Goal: Task Accomplishment & Management: Manage account settings

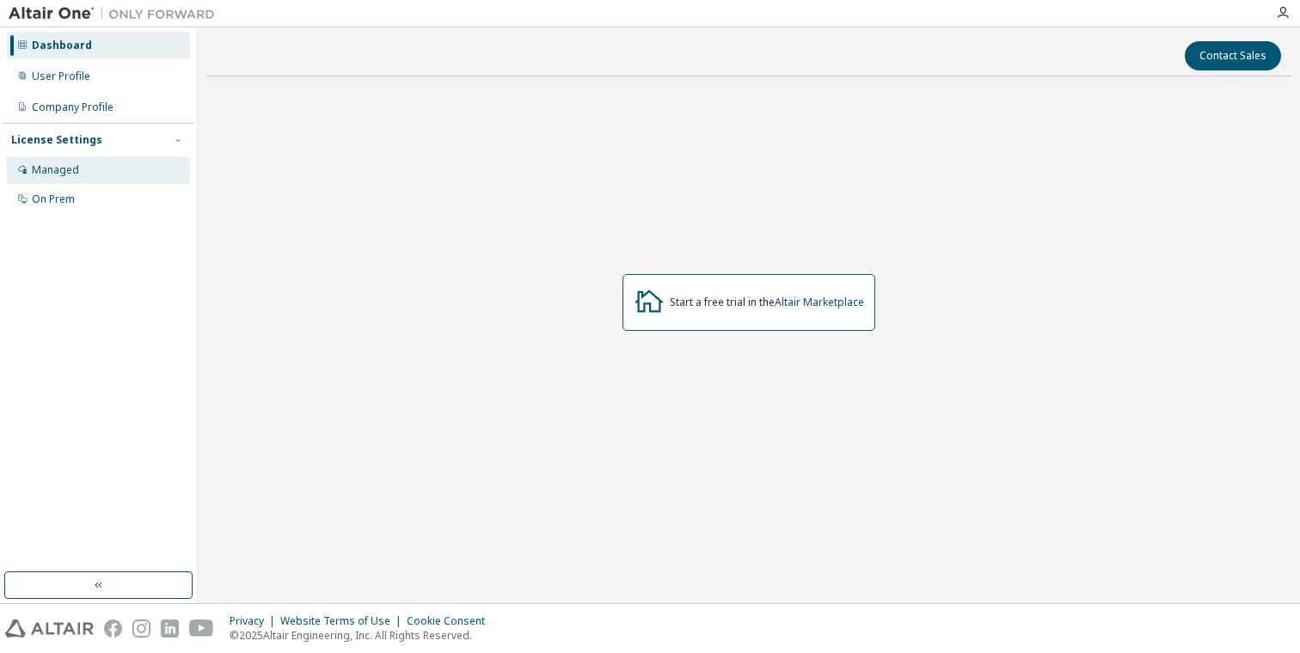
click at [63, 169] on div "Managed" at bounding box center [55, 170] width 47 height 14
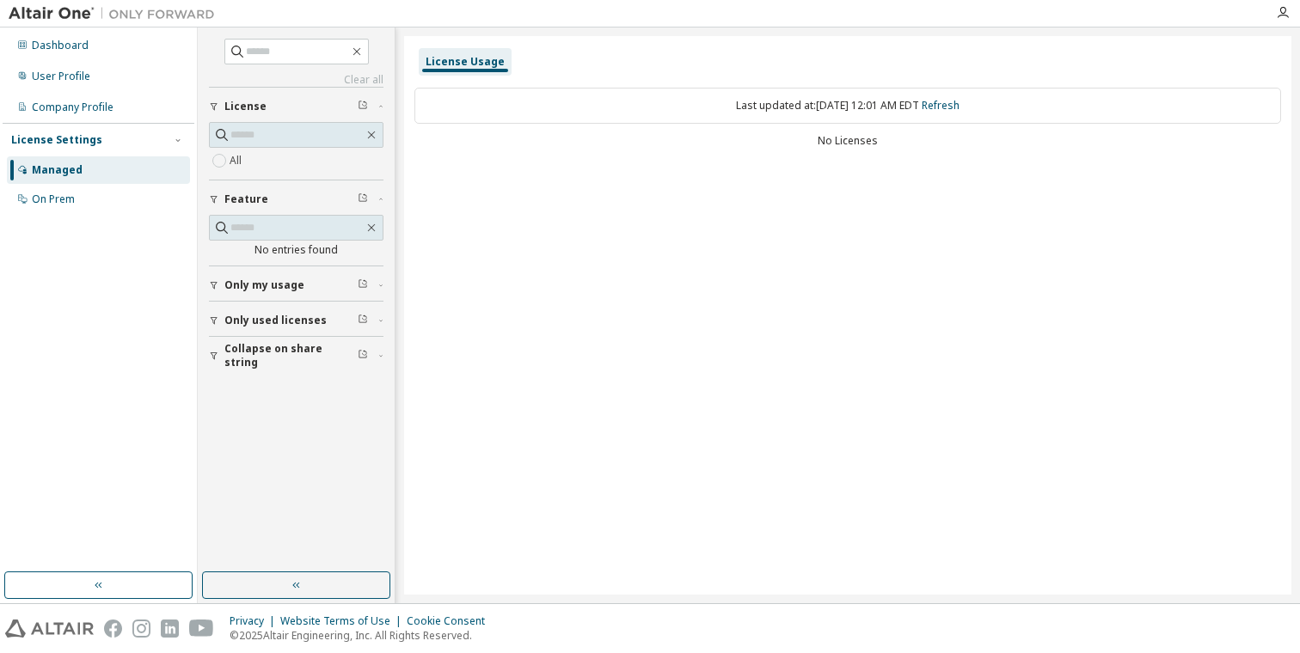
click at [236, 104] on span "License" at bounding box center [245, 107] width 42 height 14
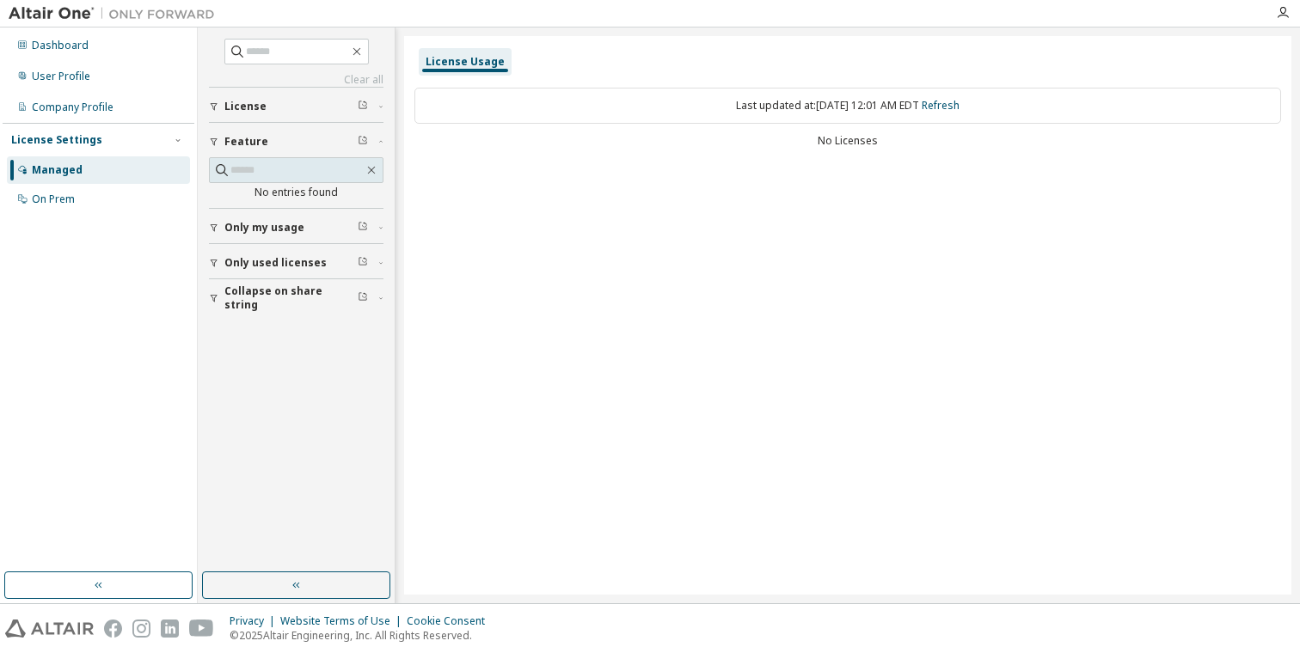
click at [260, 112] on span "License" at bounding box center [245, 107] width 42 height 14
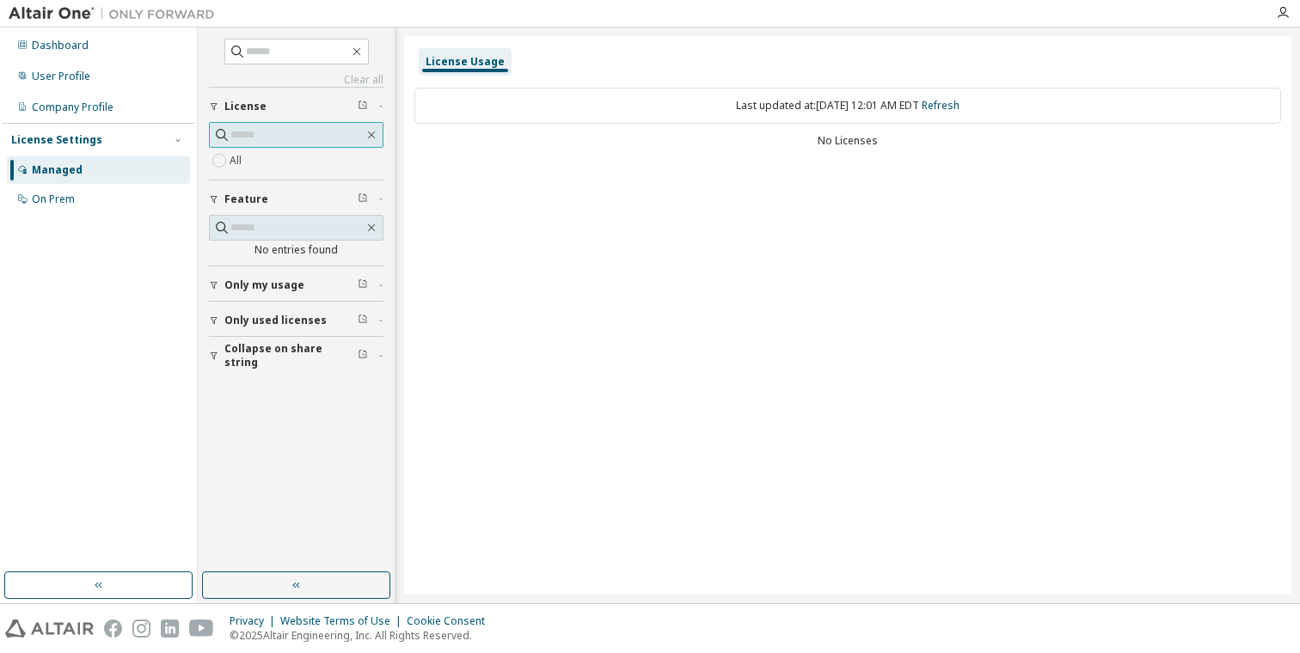
click at [292, 135] on input "text" at bounding box center [296, 134] width 133 height 17
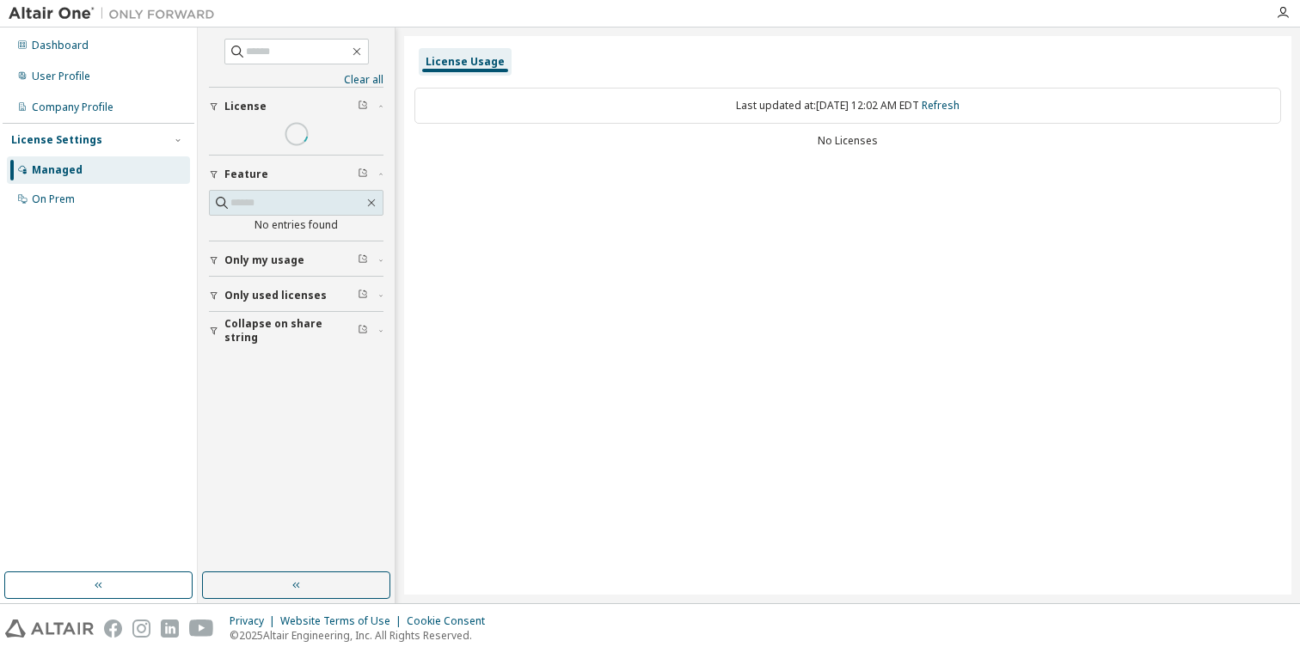
click at [552, 142] on div "No Licenses" at bounding box center [847, 141] width 867 height 14
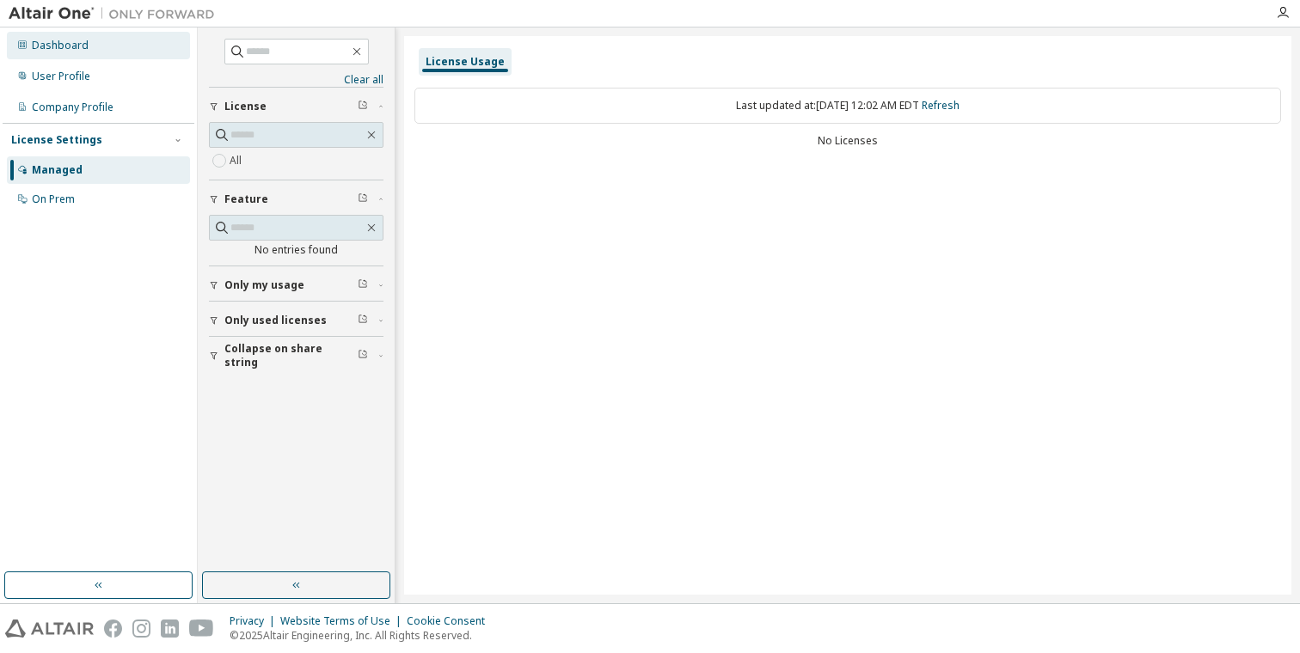
click at [64, 48] on div "Dashboard" at bounding box center [60, 46] width 57 height 14
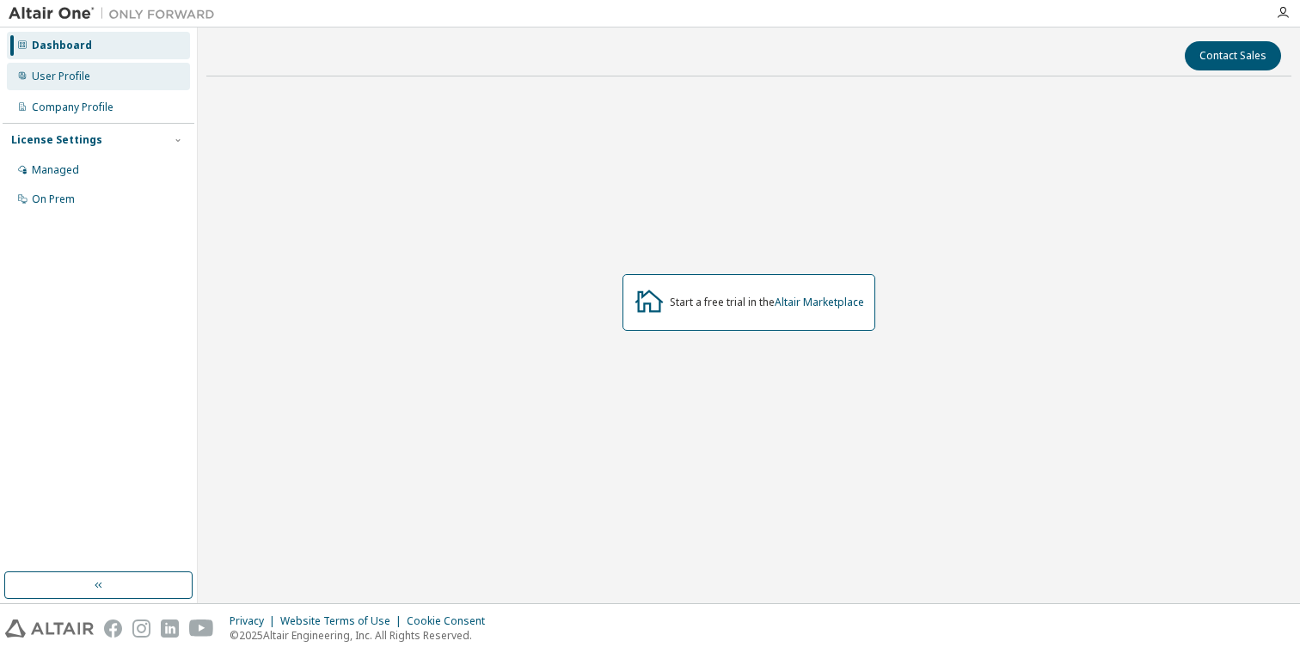
click at [89, 78] on div "User Profile" at bounding box center [98, 77] width 183 height 28
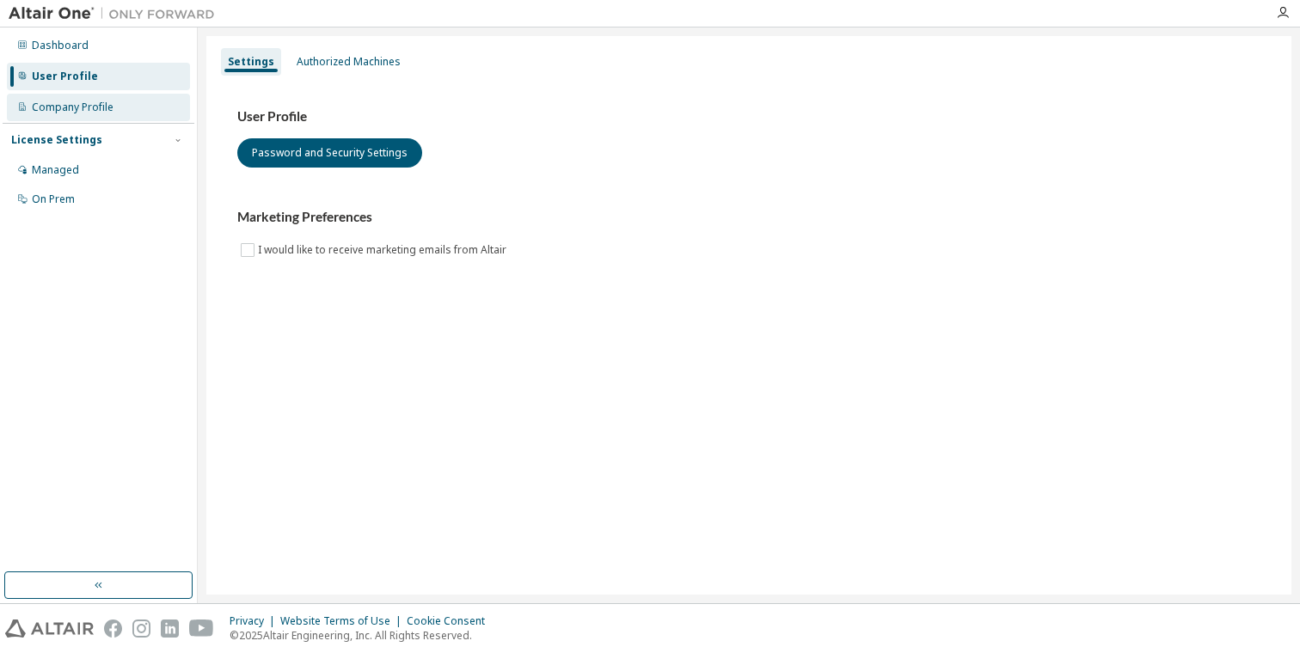
click at [92, 115] on div "Company Profile" at bounding box center [98, 108] width 183 height 28
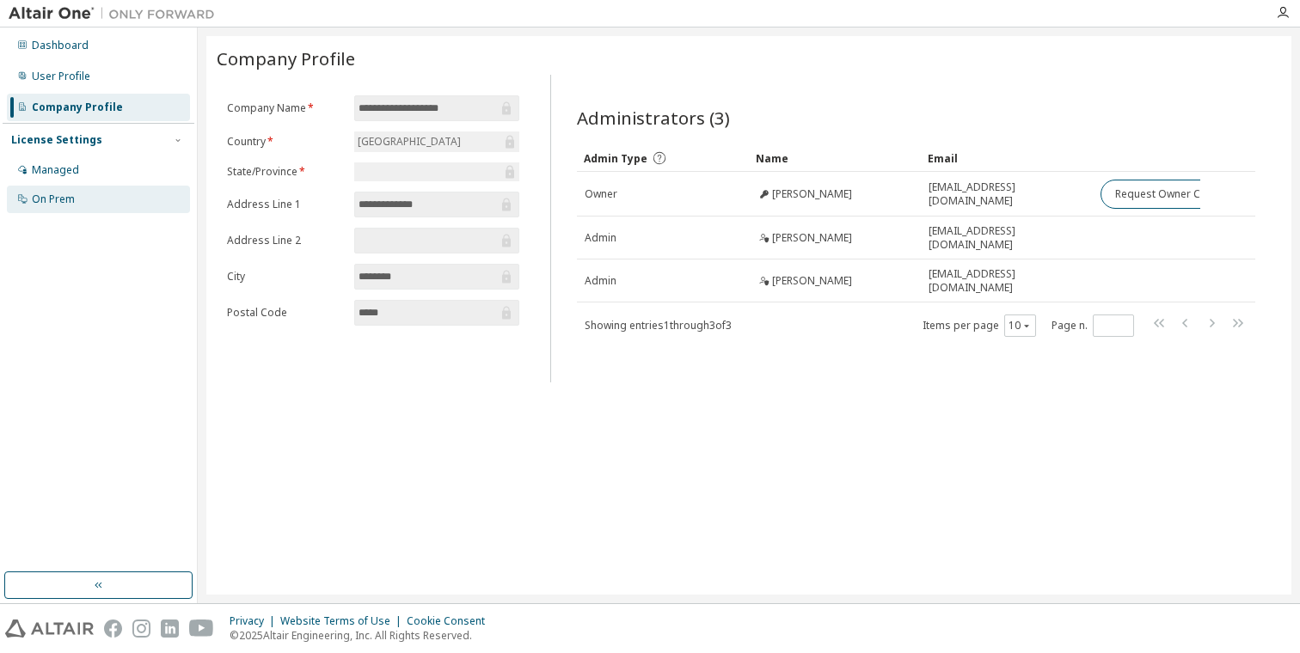
click at [75, 205] on div "On Prem" at bounding box center [98, 200] width 183 height 28
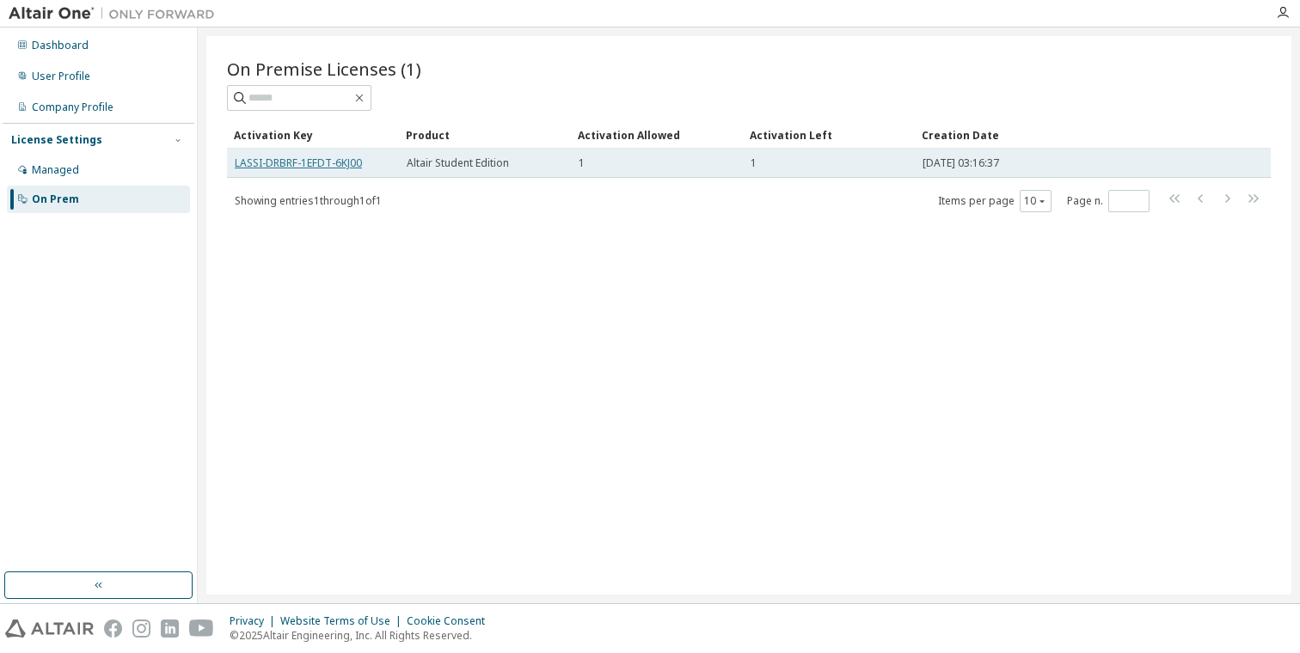
click at [297, 163] on link "LASSI-DRBRF-1EFDT-6KJ00" at bounding box center [298, 163] width 127 height 15
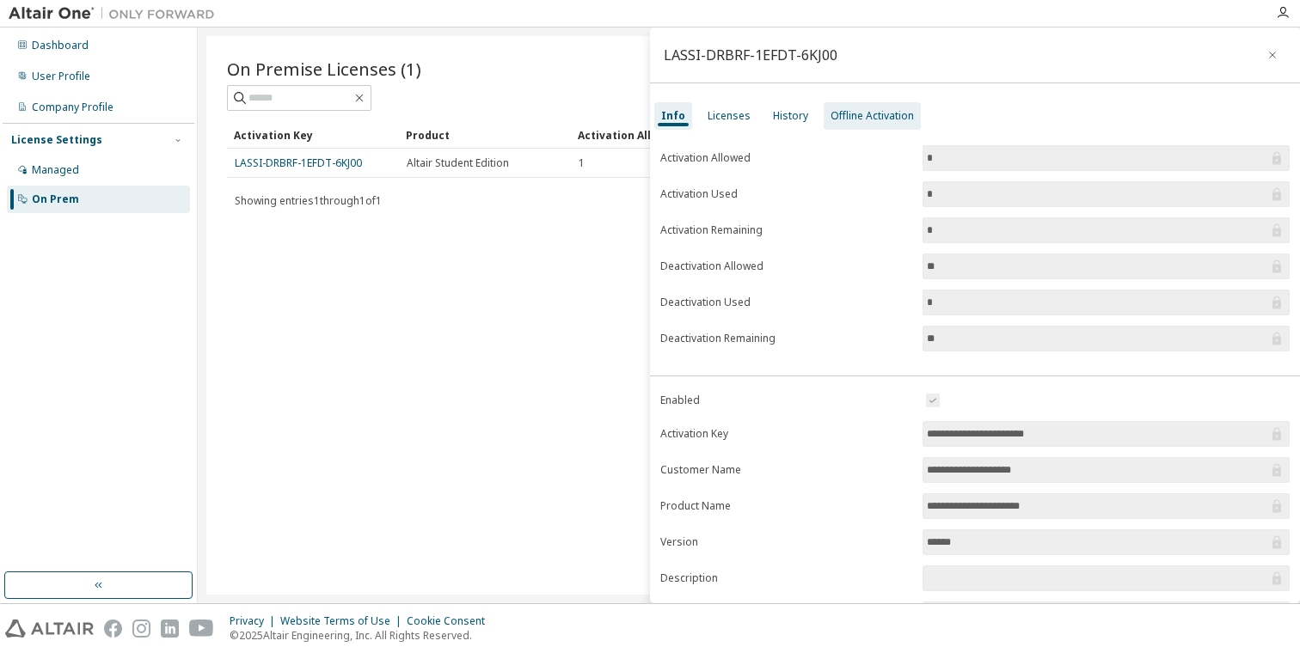
click at [833, 113] on div "Offline Activation" at bounding box center [871, 116] width 83 height 14
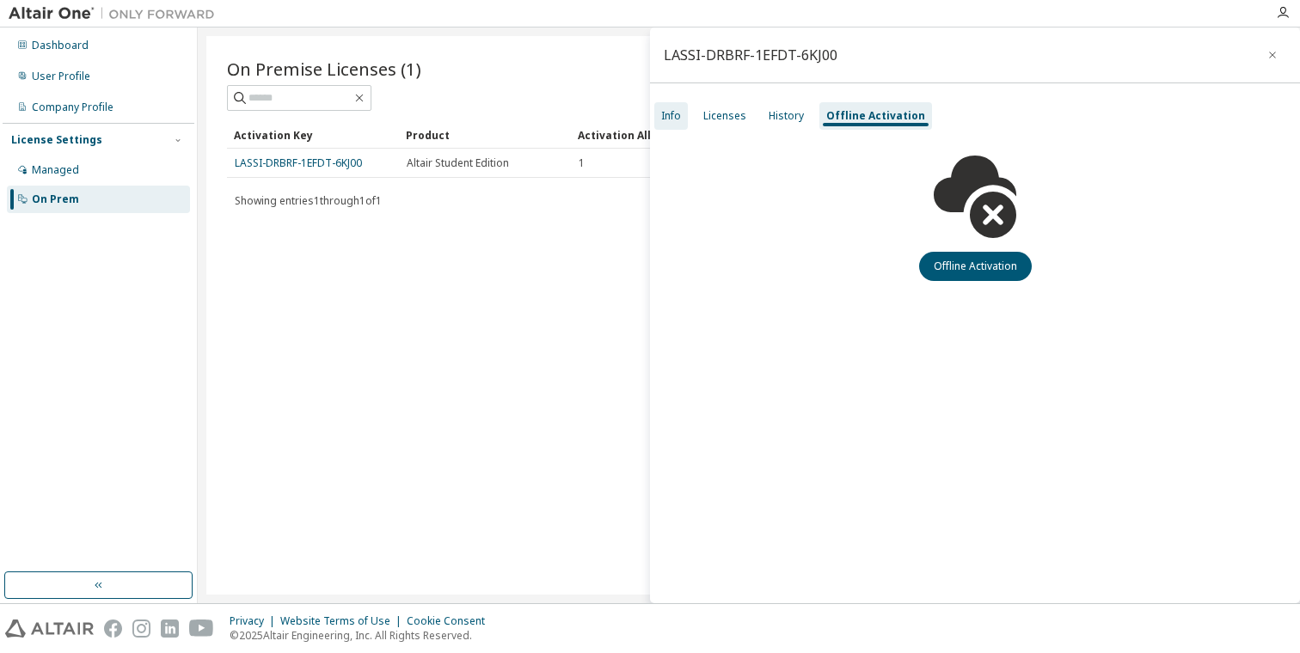
click at [683, 127] on div "Info" at bounding box center [671, 116] width 34 height 28
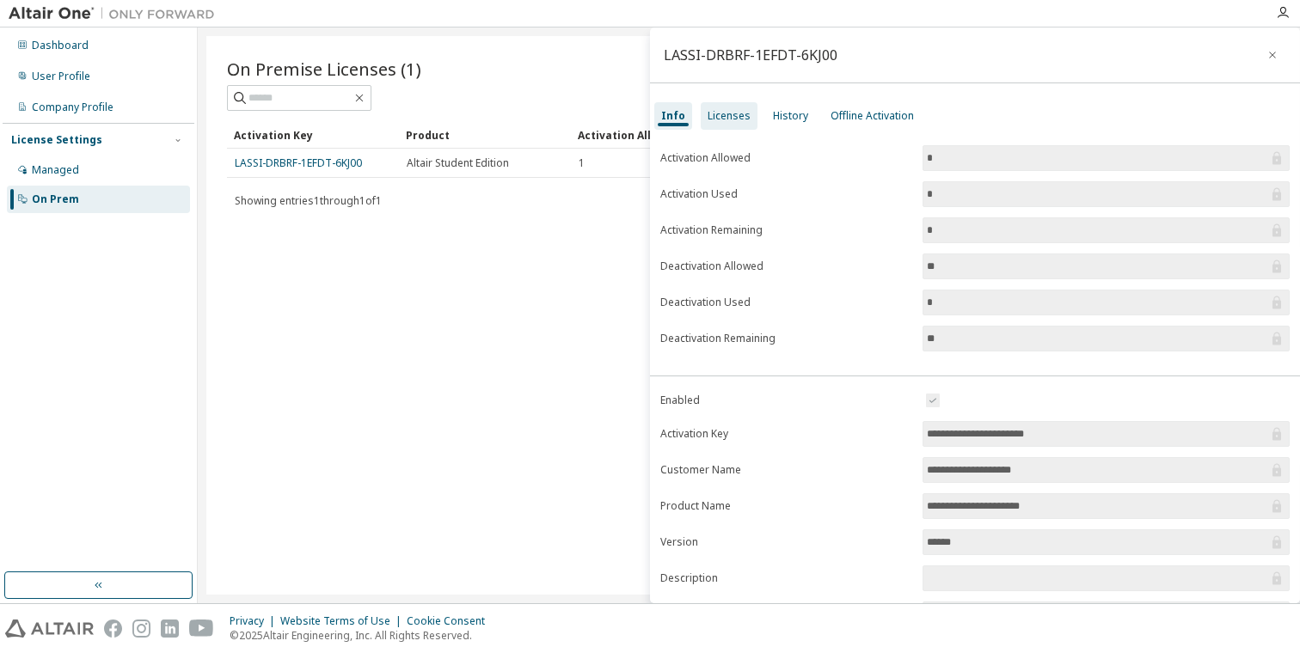
click at [726, 124] on div "Licenses" at bounding box center [729, 116] width 57 height 28
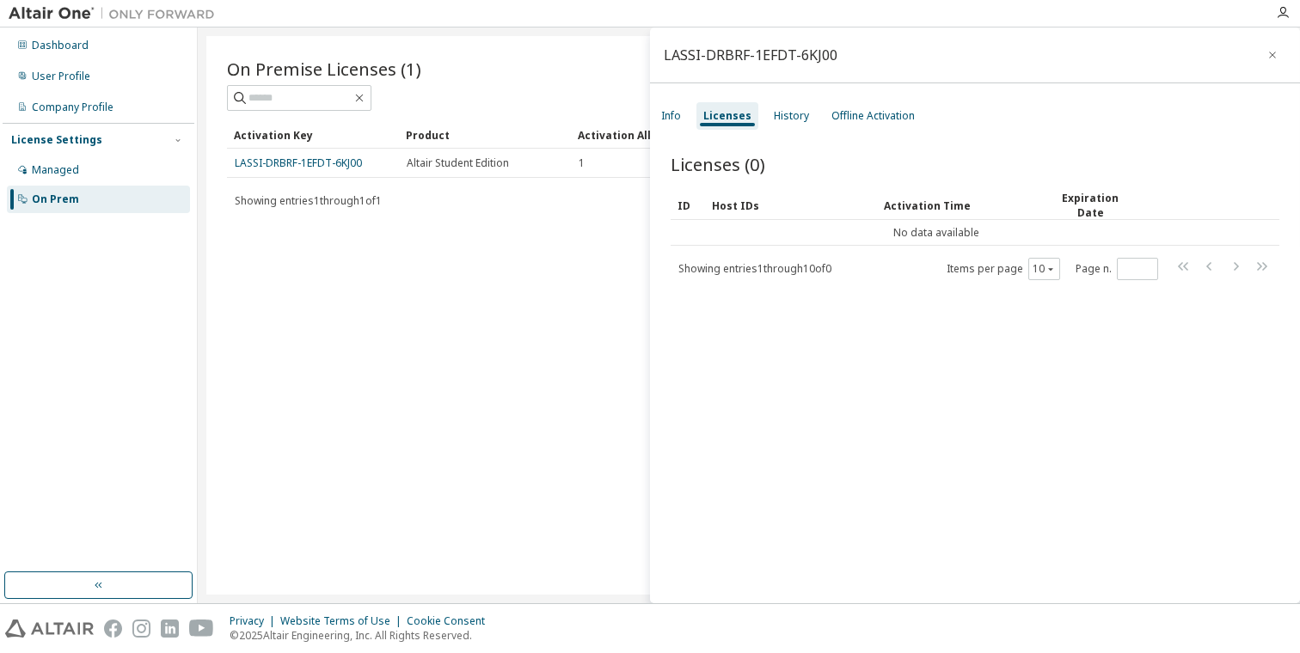
click at [721, 120] on div "Licenses" at bounding box center [727, 116] width 48 height 14
click at [347, 242] on div "On Premise Licenses (1) Clear Load Save Save As Field Operator Value Select fil…" at bounding box center [748, 315] width 1085 height 559
click at [339, 165] on link "LASSI-DRBRF-1EFDT-6KJ00" at bounding box center [298, 163] width 127 height 15
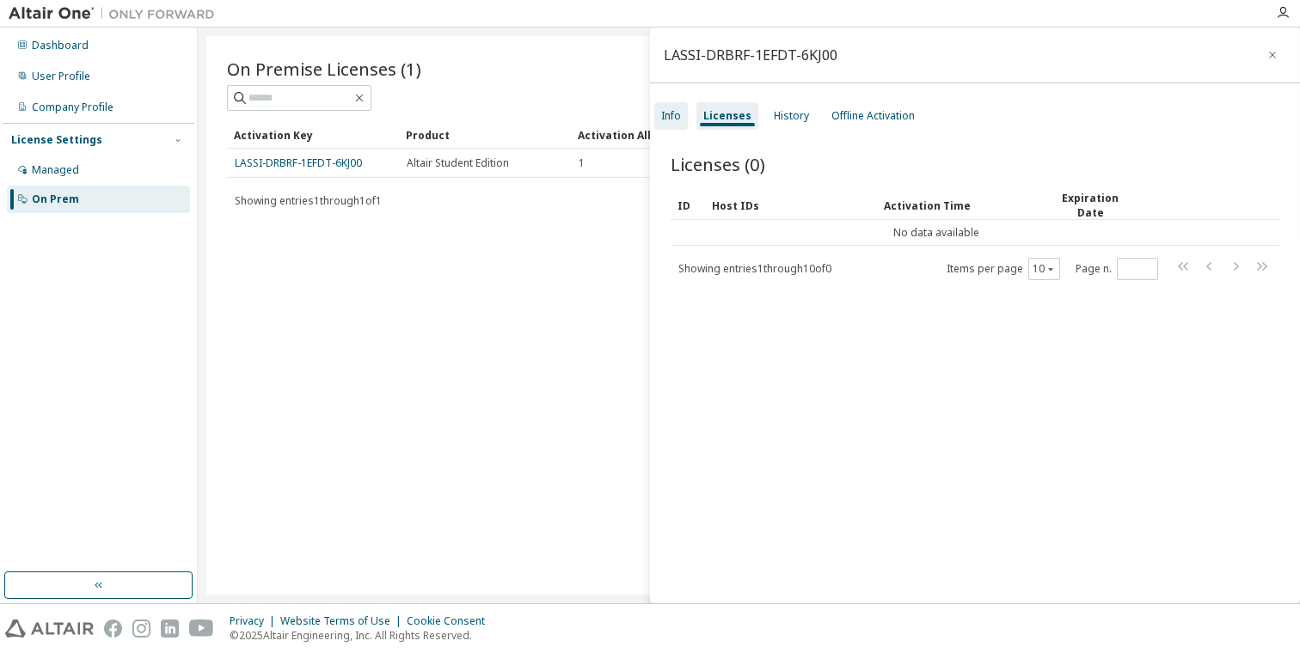
click at [678, 113] on div "Info" at bounding box center [671, 116] width 20 height 14
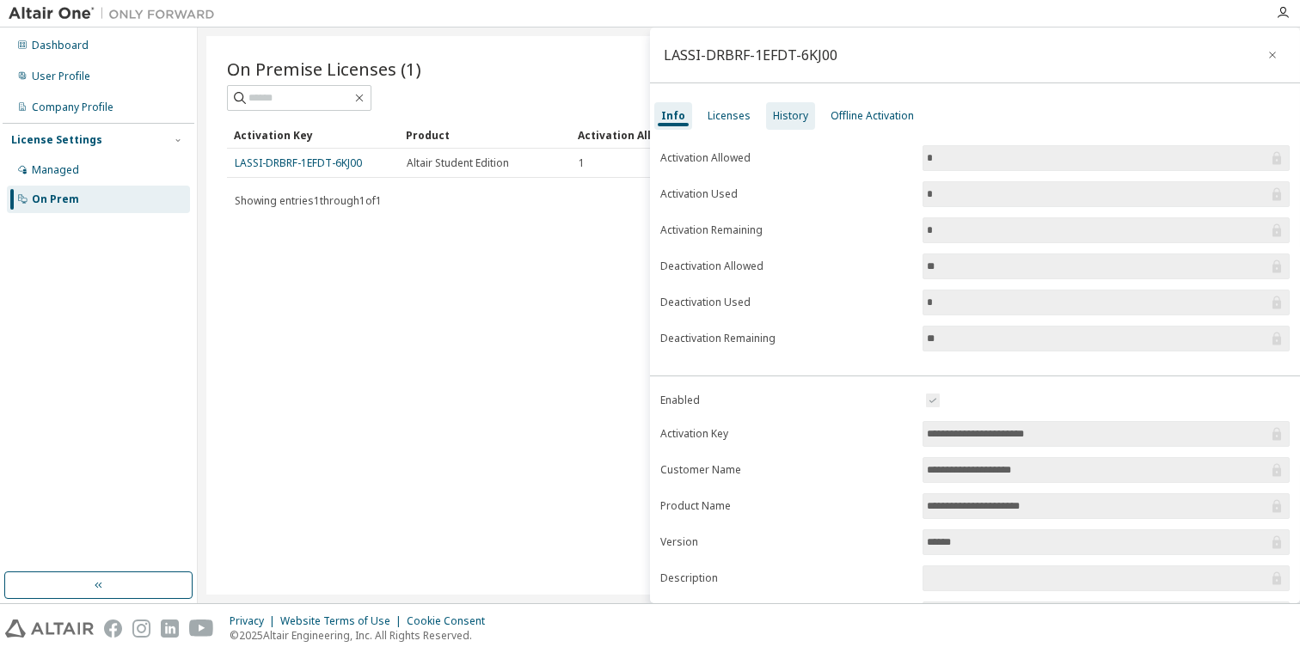
click at [794, 115] on div "History" at bounding box center [790, 116] width 35 height 14
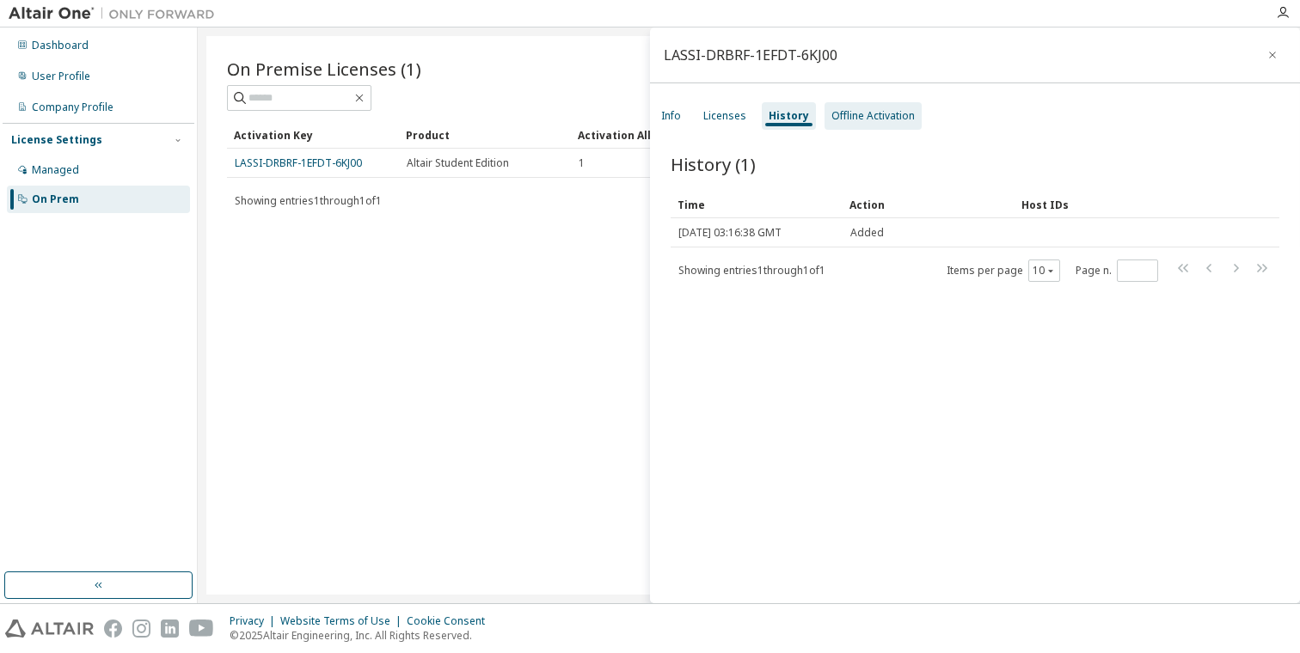
click at [870, 113] on div "Offline Activation" at bounding box center [872, 116] width 83 height 14
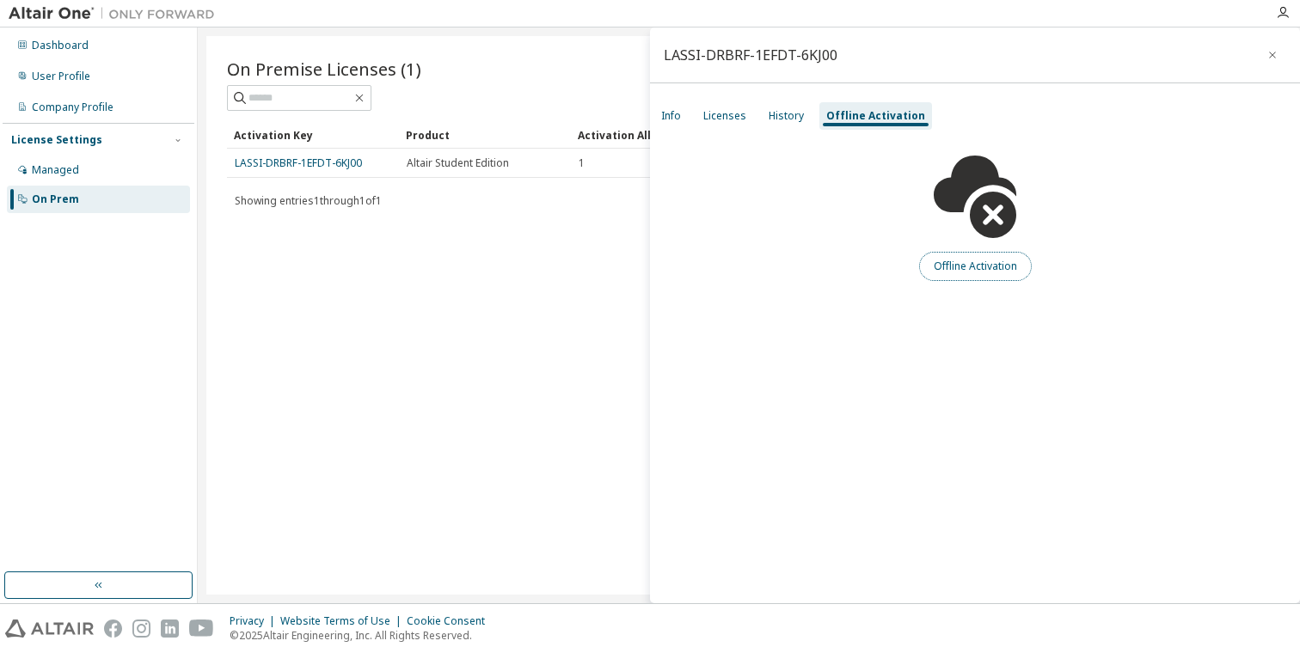
click at [974, 277] on button "Offline Activation" at bounding box center [975, 266] width 113 height 29
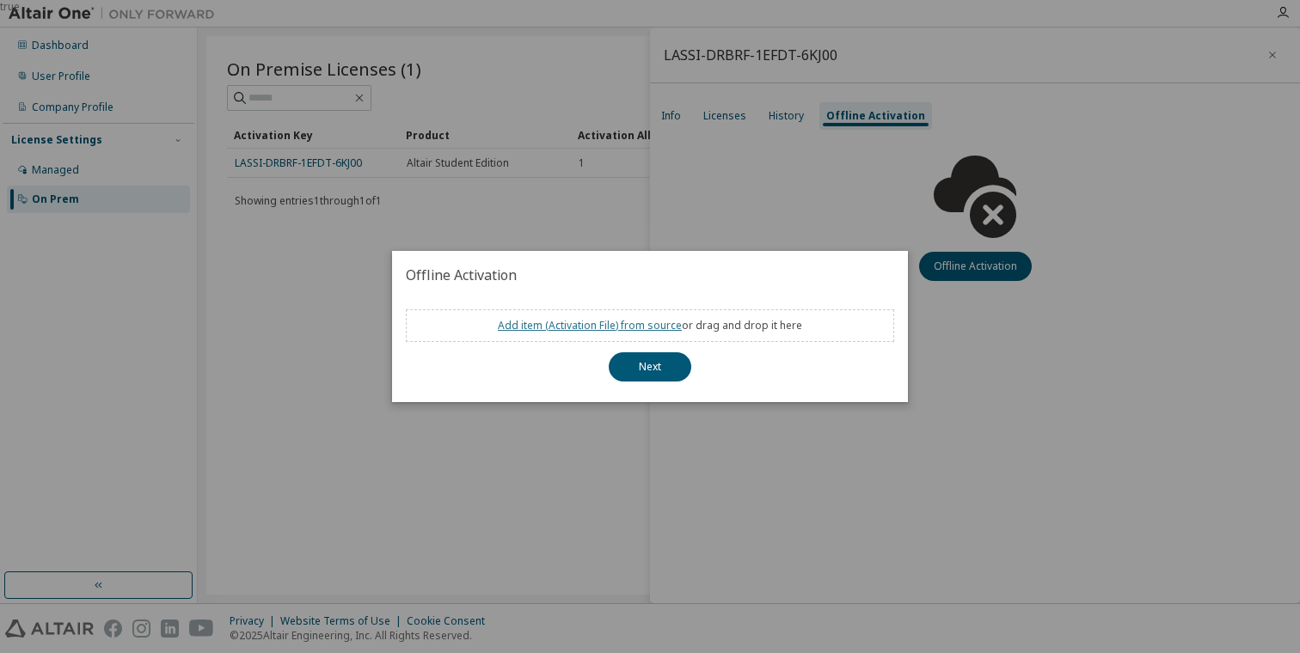
click at [595, 328] on link "Add item ( Activation File ) from source" at bounding box center [590, 325] width 184 height 15
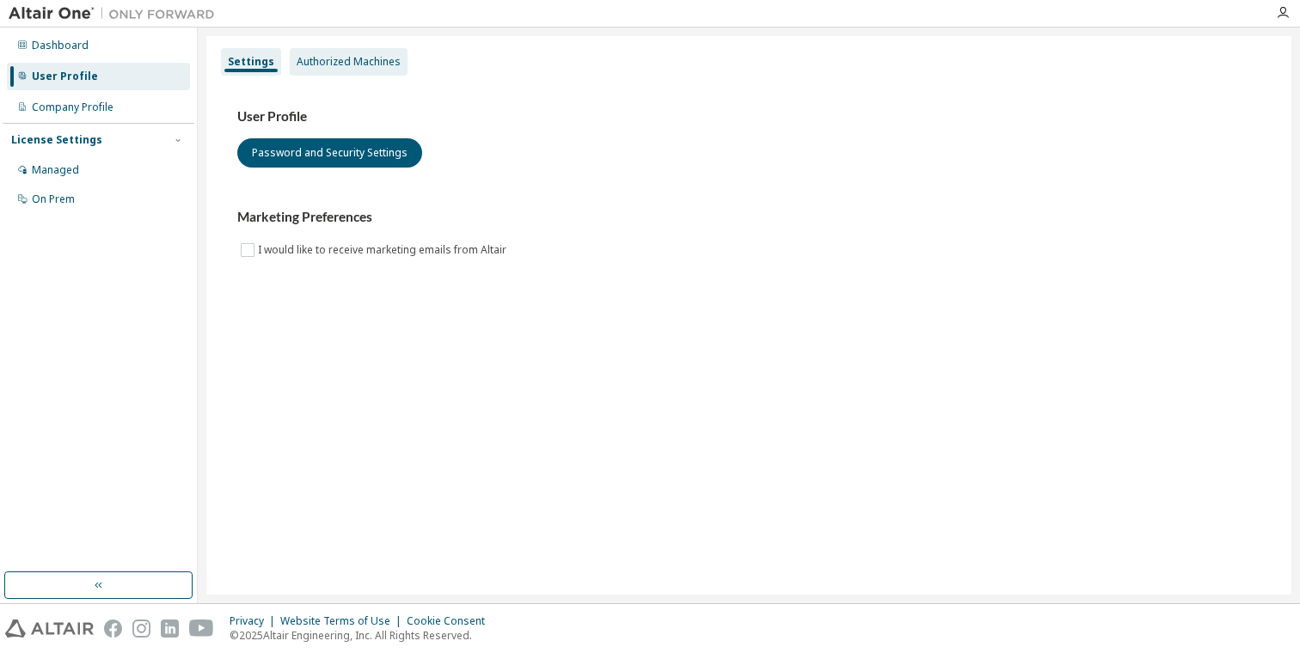
click at [319, 65] on div "Authorized Machines" at bounding box center [349, 62] width 104 height 14
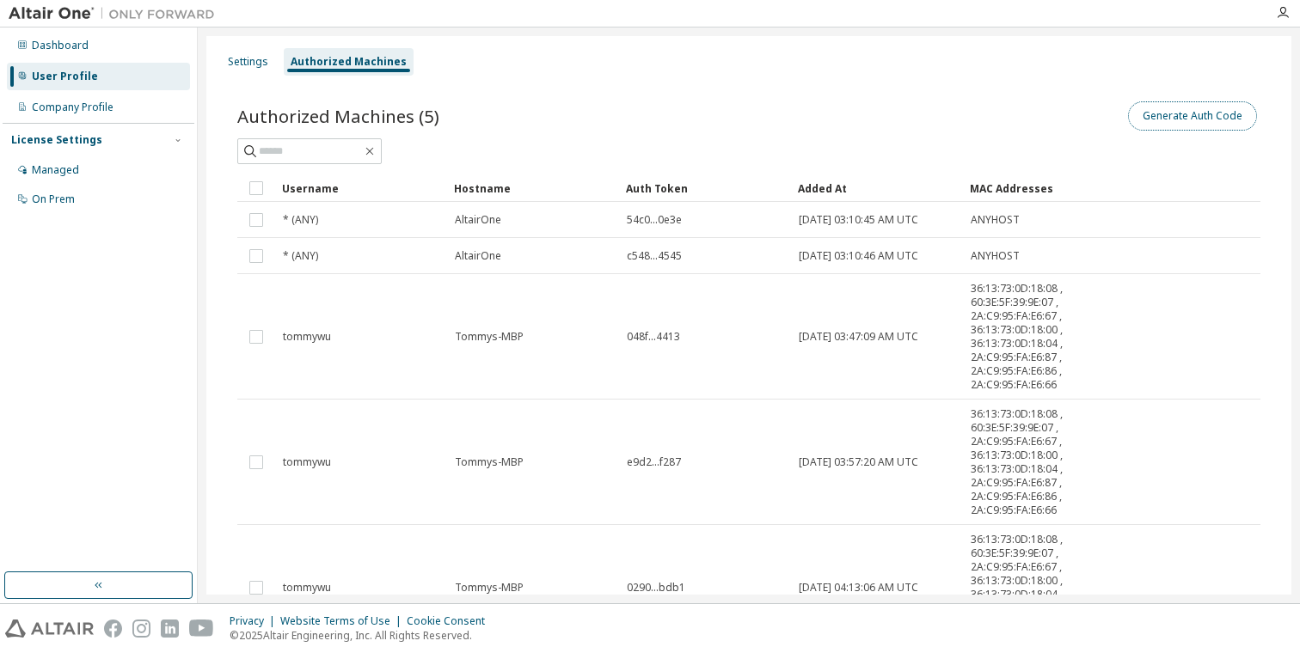
click at [1153, 125] on button "Generate Auth Code" at bounding box center [1192, 115] width 129 height 29
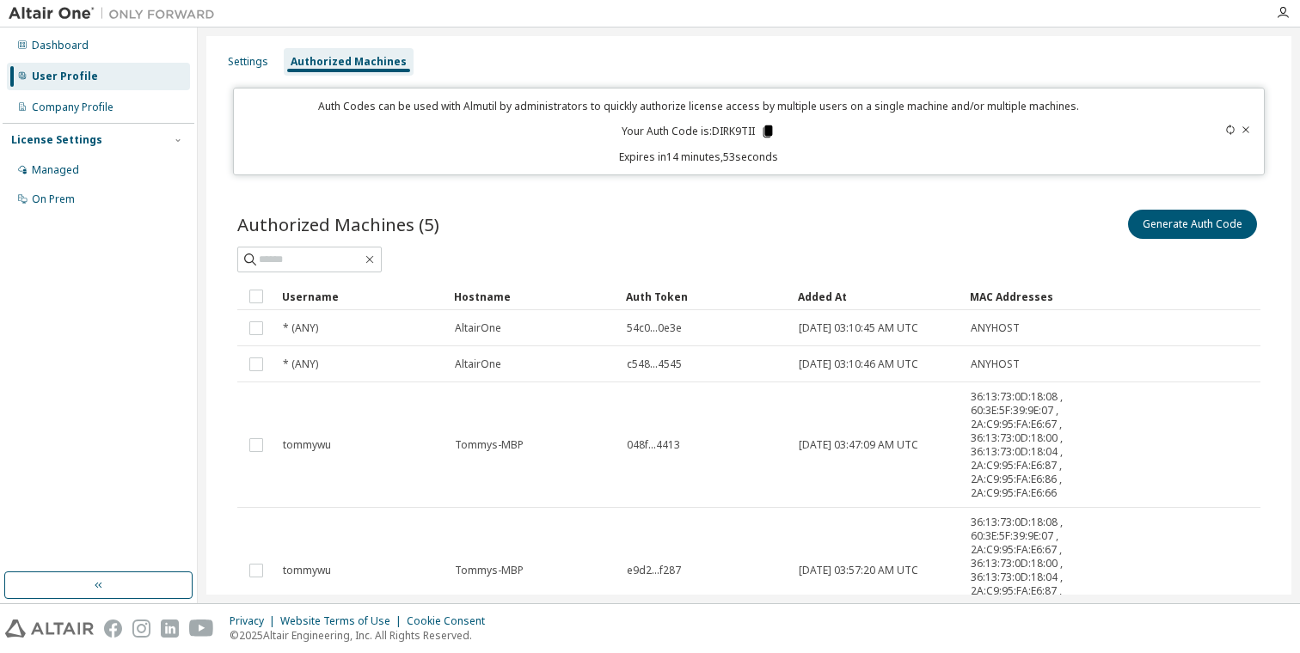
click at [764, 131] on icon at bounding box center [767, 132] width 9 height 12
